Goal: Task Accomplishment & Management: Manage account settings

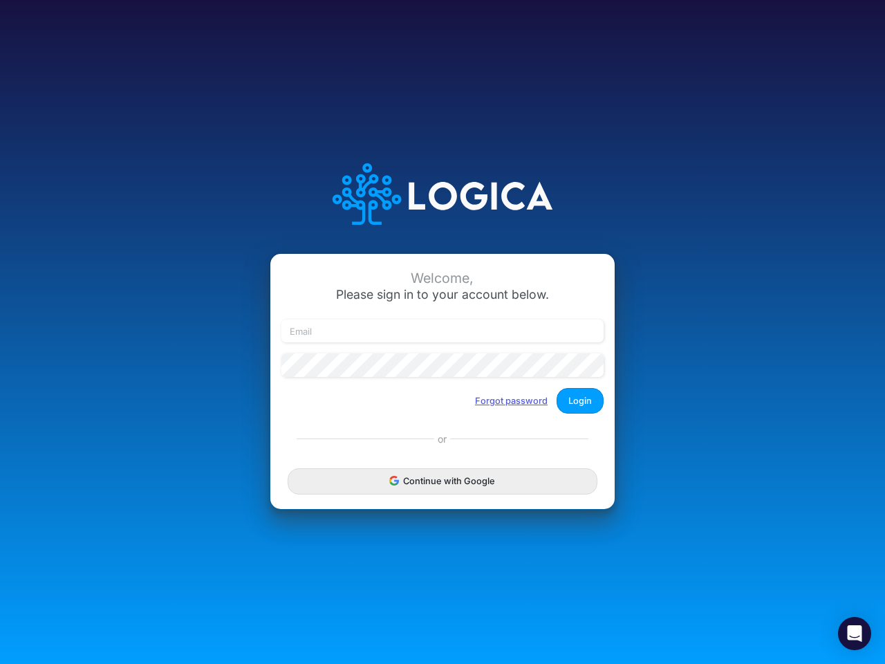
click at [512, 400] on button "Forgot password" at bounding box center [511, 400] width 91 height 23
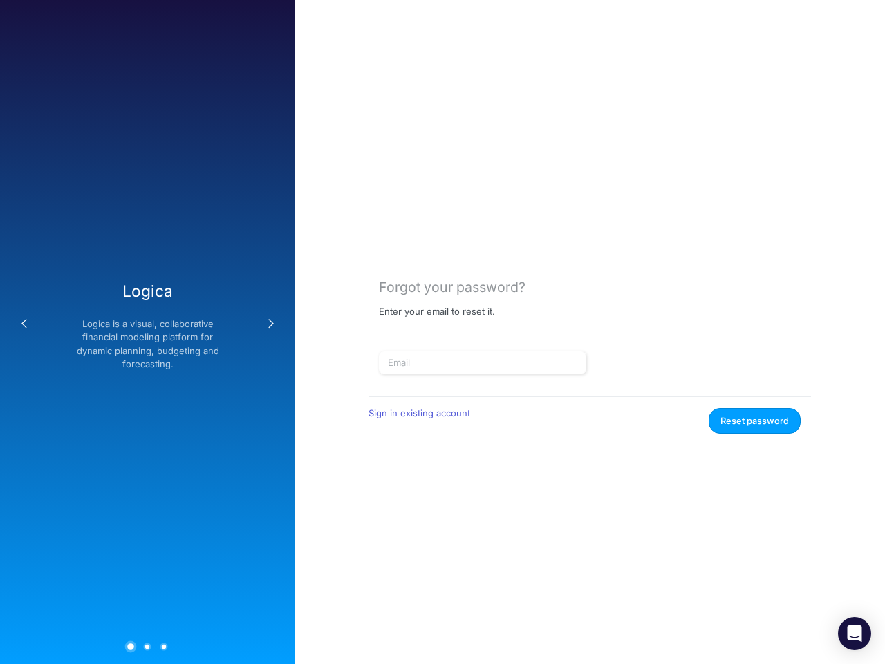
click at [855, 633] on icon "Open Intercom Messenger" at bounding box center [855, 633] width 15 height 17
